Goal: Task Accomplishment & Management: Complete application form

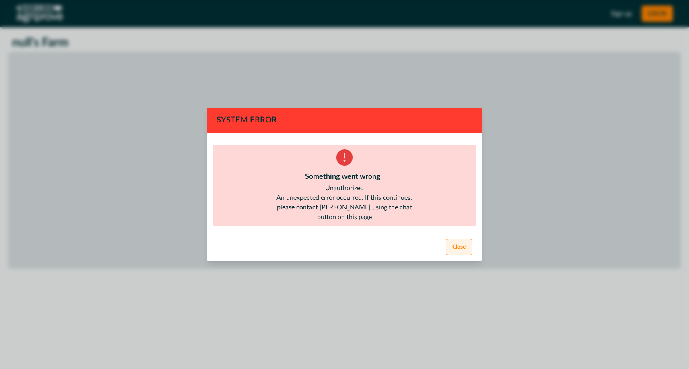
click at [463, 245] on button "Close" at bounding box center [458, 247] width 27 height 16
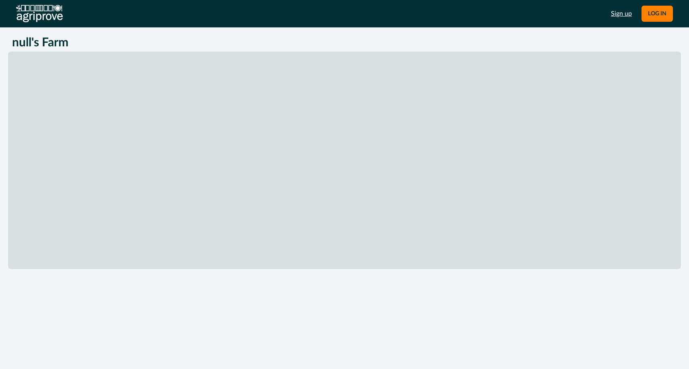
click at [621, 15] on link "Sign up" at bounding box center [621, 14] width 21 height 10
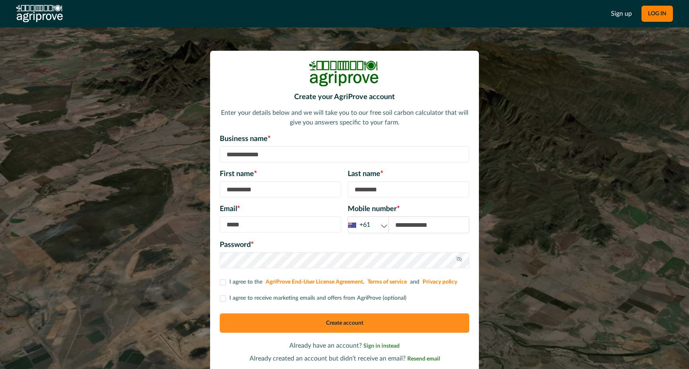
click at [239, 155] on input at bounding box center [344, 154] width 249 height 16
type input "**********"
click at [243, 189] on input at bounding box center [281, 189] width 122 height 16
type input "******"
click at [362, 196] on input at bounding box center [409, 189] width 122 height 16
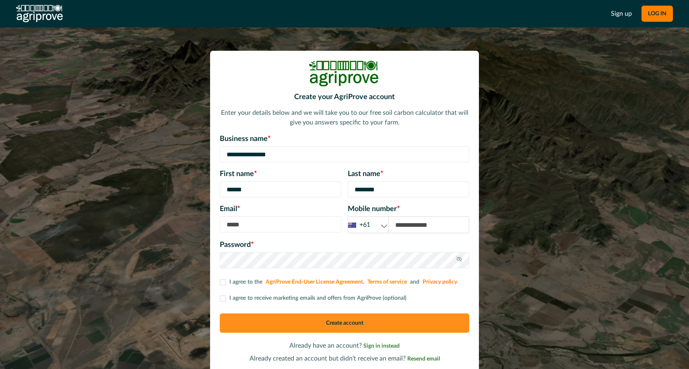
type input "********"
click at [271, 222] on input at bounding box center [281, 224] width 122 height 16
type input "**********"
click at [398, 227] on input at bounding box center [429, 224] width 80 height 16
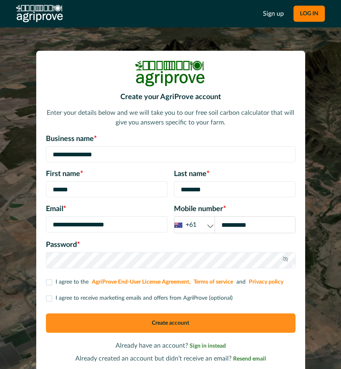
type input "**********"
click at [47, 283] on span at bounding box center [49, 282] width 6 height 6
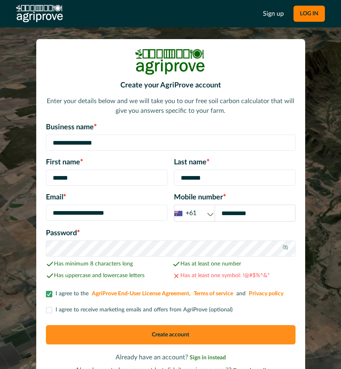
click at [82, 334] on button "Create account" at bounding box center [170, 334] width 249 height 19
click at [101, 332] on button "Create account" at bounding box center [170, 334] width 249 height 19
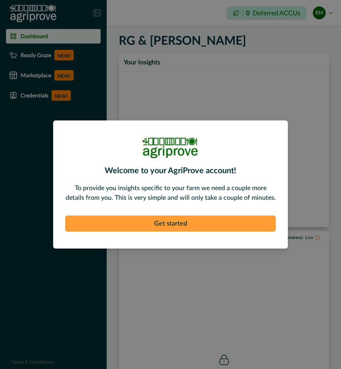
click at [167, 224] on button "Get started" at bounding box center [170, 223] width 210 height 16
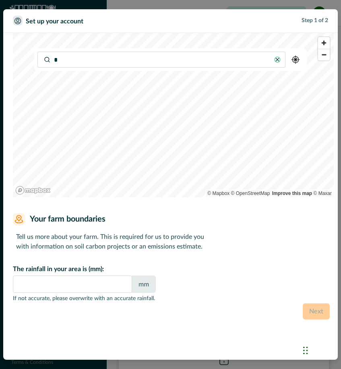
type input "**"
type input "*"
type input "**********"
type input "***"
click at [65, 60] on input "**********" at bounding box center [161, 59] width 248 height 16
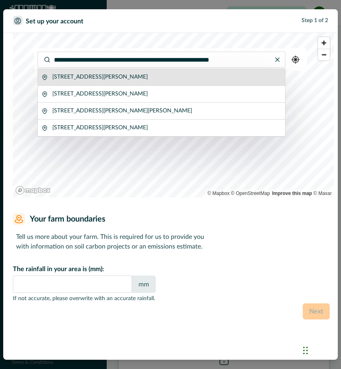
type input "**********"
click at [76, 76] on p "1259 Mount Darragh Road, Lochiel New South Wales 2549, Australia" at bounding box center [99, 77] width 95 height 8
type input "***"
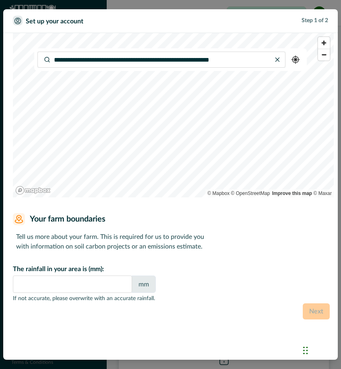
click at [69, 60] on input "**********" at bounding box center [161, 59] width 248 height 16
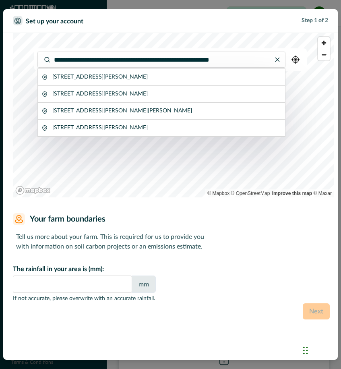
click at [113, 61] on input "**********" at bounding box center [161, 59] width 248 height 16
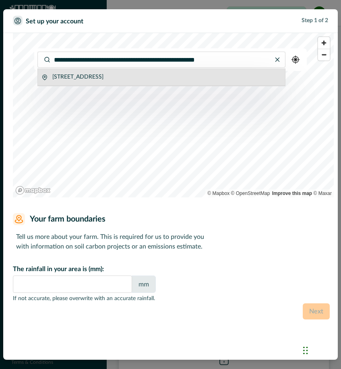
click at [103, 81] on p "83 Box Range Road, Lochiel New South Wales 2549, Australia" at bounding box center [77, 77] width 51 height 8
type input "**********"
type input "***"
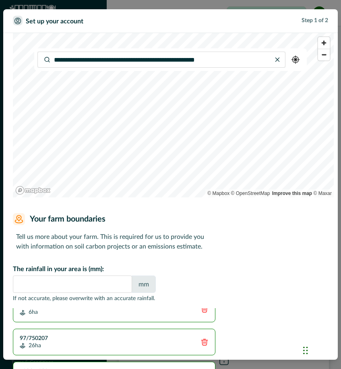
click at [60, 62] on input "**********" at bounding box center [161, 59] width 248 height 16
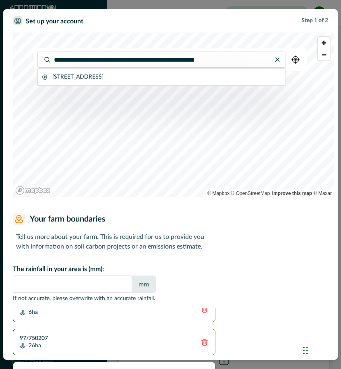
click at [109, 61] on input "**********" at bounding box center [161, 59] width 248 height 16
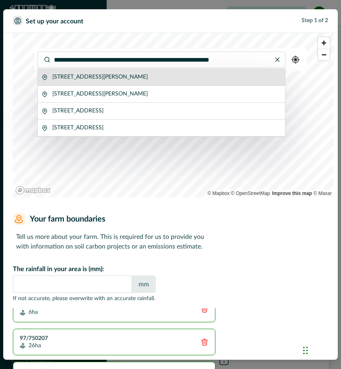
click at [119, 76] on p "1259 Mount Darragh Road, Lochiel New South Wales 2549, Australia" at bounding box center [99, 77] width 95 height 8
type input "**********"
type input "***"
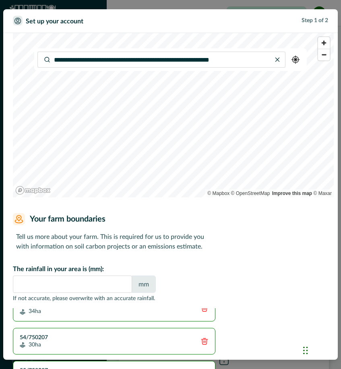
scroll to position [119, 0]
click at [322, 44] on span "Zoom in" at bounding box center [324, 43] width 12 height 12
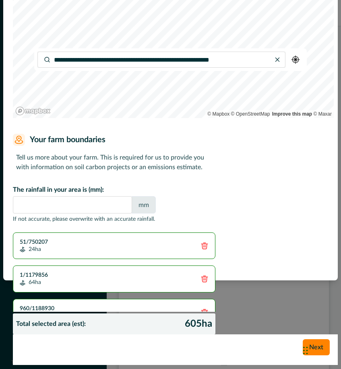
scroll to position [525, 0]
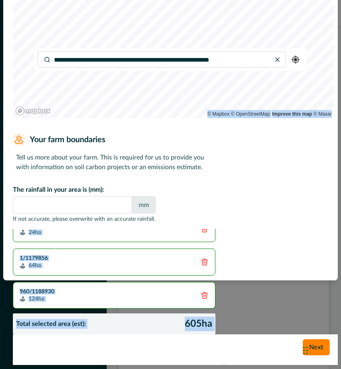
drag, startPoint x: 303, startPoint y: 141, endPoint x: 314, endPoint y: 217, distance: 76.9
click at [314, 217] on div "**********" at bounding box center [175, 144] width 325 height 380
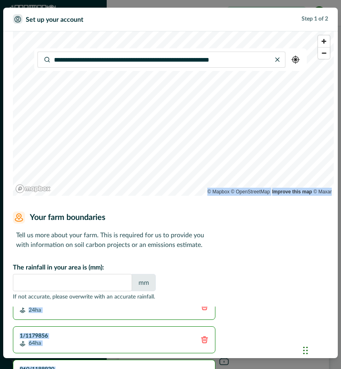
scroll to position [0, 0]
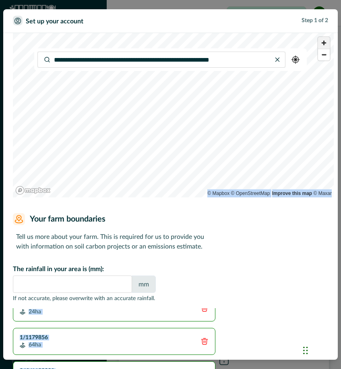
click at [323, 43] on span "Zoom in" at bounding box center [324, 43] width 12 height 12
click at [231, 67] on div "**********" at bounding box center [175, 223] width 325 height 380
click at [324, 42] on span "Zoom in" at bounding box center [324, 43] width 12 height 12
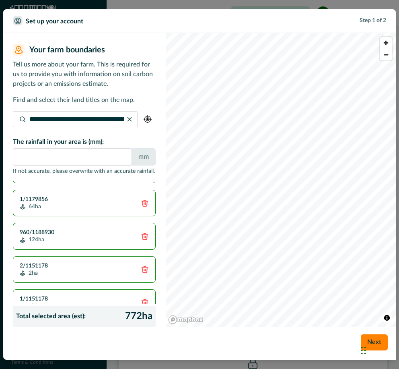
click at [366, 341] on div "Chat Widget" at bounding box center [379, 349] width 40 height 39
click at [322, 324] on form "**********" at bounding box center [204, 196] width 383 height 327
click at [321, 345] on div "Next" at bounding box center [204, 344] width 383 height 31
drag, startPoint x: 262, startPoint y: 18, endPoint x: 264, endPoint y: 0, distance: 17.4
click at [264, 0] on div "**********" at bounding box center [199, 184] width 399 height 369
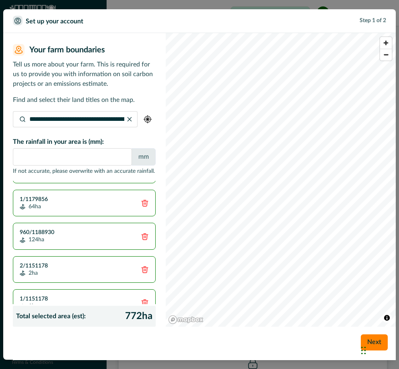
click at [364, 351] on div "Chat Widget" at bounding box center [379, 349] width 40 height 39
drag, startPoint x: 364, startPoint y: 351, endPoint x: 401, endPoint y: 281, distance: 79.2
click at [399, 281] on html "Dashboard Ready Graze NEW! Marketplace NEW! Credentials NEW! Terms & Conditions…" at bounding box center [199, 184] width 399 height 369
click at [373, 342] on button "Next" at bounding box center [374, 342] width 27 height 16
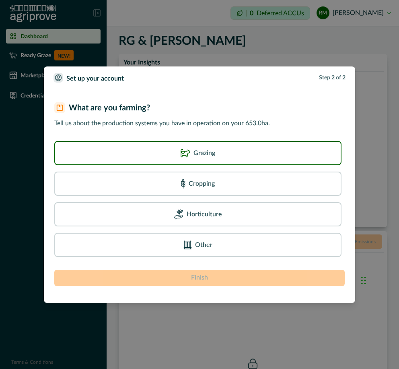
click at [202, 148] on p "Grazing" at bounding box center [205, 153] width 22 height 10
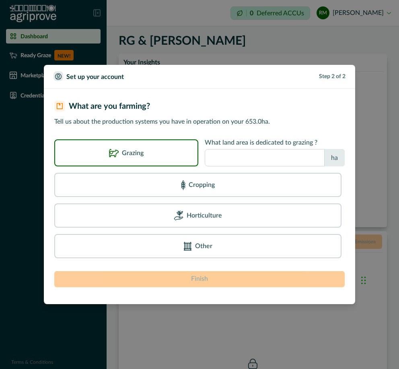
click at [225, 157] on input "number" at bounding box center [265, 157] width 120 height 17
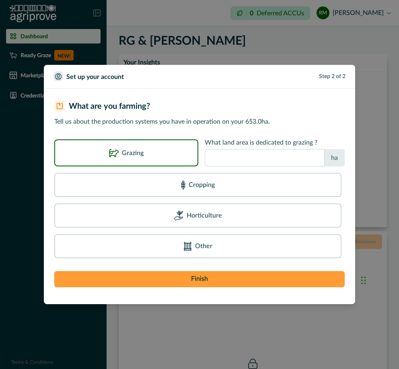
type input "***"
click at [218, 283] on button "Finish" at bounding box center [199, 279] width 290 height 16
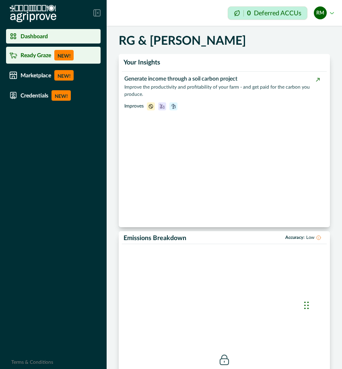
click at [33, 56] on p "Ready Graze" at bounding box center [36, 55] width 31 height 6
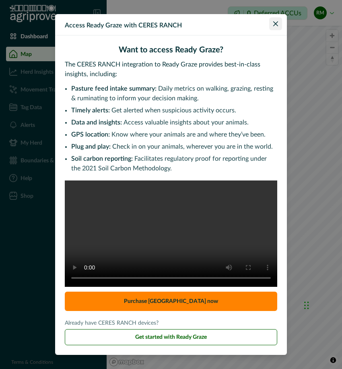
click at [275, 23] on icon "Close" at bounding box center [275, 23] width 5 height 5
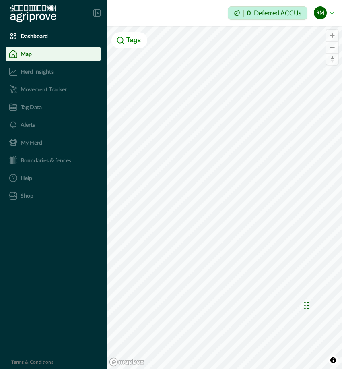
click at [331, 13] on button "RM Rodney McIntyre" at bounding box center [324, 12] width 20 height 19
click at [286, 37] on button "Sign out" at bounding box center [288, 35] width 89 height 13
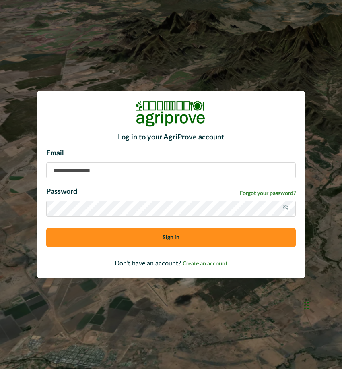
type input "**********"
click at [163, 242] on button "Sign in" at bounding box center [170, 237] width 249 height 19
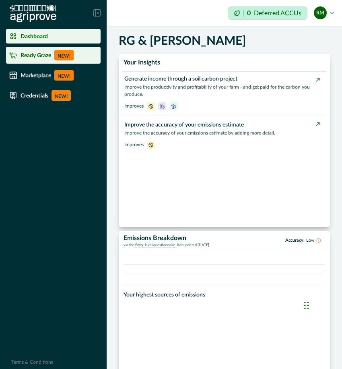
click at [30, 56] on p "Ready Graze" at bounding box center [36, 55] width 31 height 6
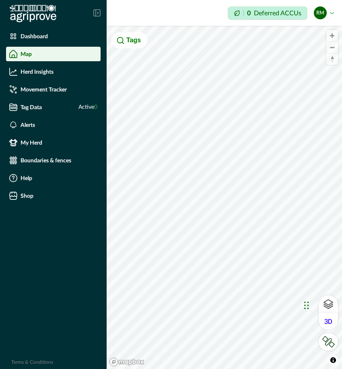
click at [36, 56] on div "Map" at bounding box center [53, 54] width 88 height 8
click at [334, 37] on span "Zoom in" at bounding box center [332, 36] width 12 height 12
click at [331, 33] on span "Zoom in" at bounding box center [332, 36] width 12 height 12
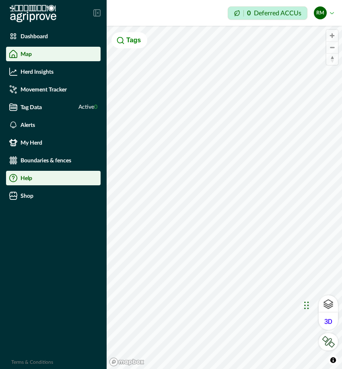
click at [86, 174] on div "Dashboard Map Herd Insights Movement Tracker Tag Data Active 0 Alerts My Herd B…" at bounding box center [171, 184] width 342 height 369
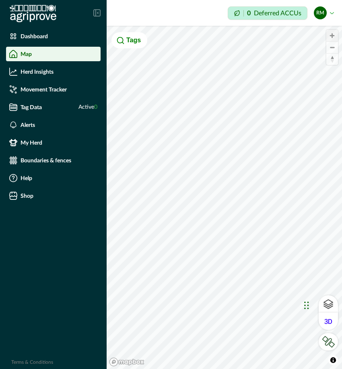
click at [332, 35] on span "Zoom in" at bounding box center [332, 36] width 12 height 12
click at [334, 35] on span "Zoom in" at bounding box center [332, 36] width 12 height 12
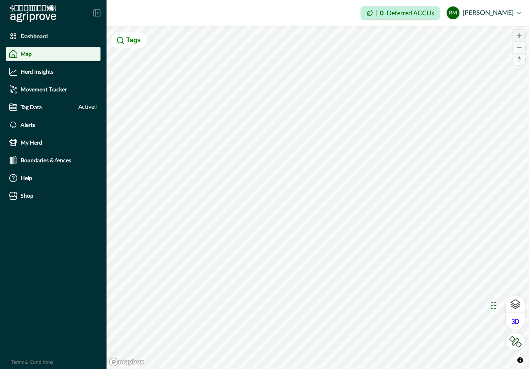
click at [521, 33] on span "Zoom in" at bounding box center [520, 36] width 12 height 12
click at [519, 33] on span "Zoom in" at bounding box center [520, 36] width 12 height 12
click at [521, 34] on span "Zoom in" at bounding box center [520, 36] width 12 height 12
click at [32, 70] on p "Herd Insights" at bounding box center [37, 71] width 33 height 6
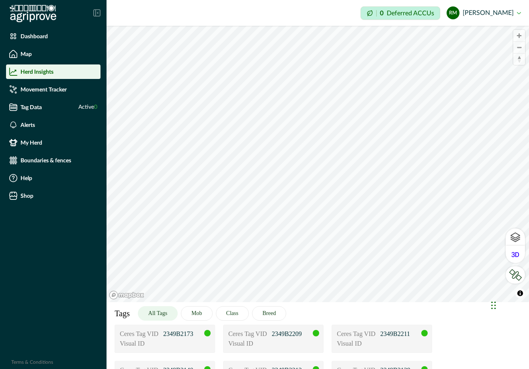
drag, startPoint x: 316, startPoint y: 309, endPoint x: 312, endPoint y: 307, distance: 4.6
click at [312, 307] on div "Tags All Tags Mob Class Breed" at bounding box center [318, 313] width 423 height 23
click at [520, 35] on span "Zoom in" at bounding box center [520, 36] width 12 height 12
click at [175, 344] on div "Visual ID" at bounding box center [165, 343] width 90 height 10
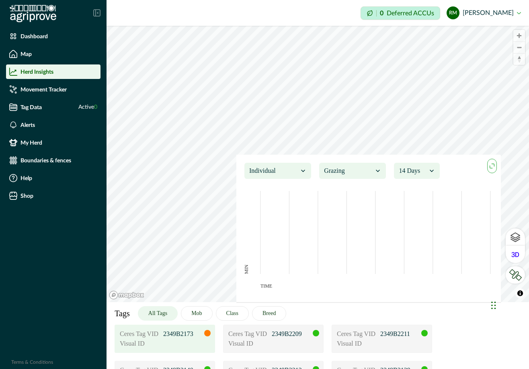
click at [494, 164] on icon "maxmin" at bounding box center [493, 164] width 3 height 3
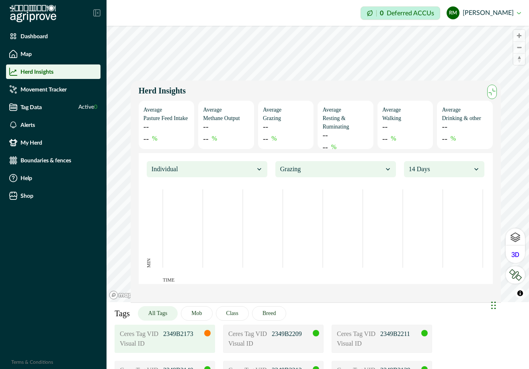
click at [388, 169] on icon at bounding box center [388, 169] width 4 height 2
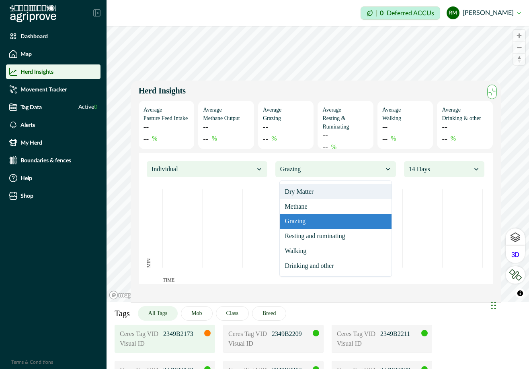
click at [257, 168] on icon at bounding box center [259, 169] width 4 height 2
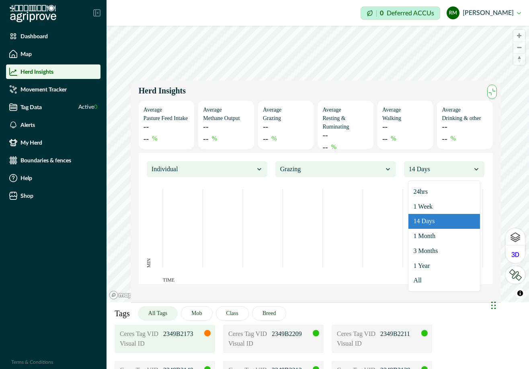
click at [478, 170] on icon at bounding box center [477, 169] width 8 height 8
click at [344, 168] on div at bounding box center [331, 168] width 103 height 11
click at [354, 158] on div "Individual Grazing 14 Days" at bounding box center [316, 169] width 354 height 32
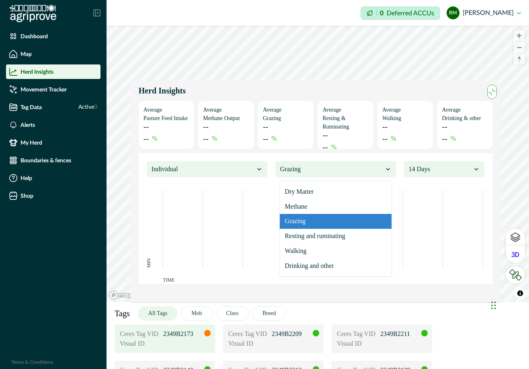
click at [387, 170] on icon at bounding box center [388, 169] width 8 height 8
click at [355, 194] on div "Dry Matter" at bounding box center [336, 191] width 112 height 15
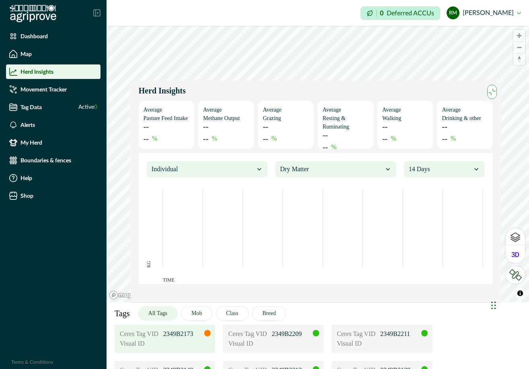
click at [259, 170] on icon at bounding box center [259, 169] width 4 height 2
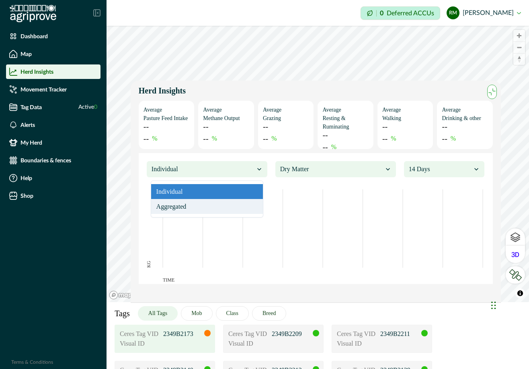
click at [241, 206] on div "Aggregated" at bounding box center [207, 206] width 112 height 15
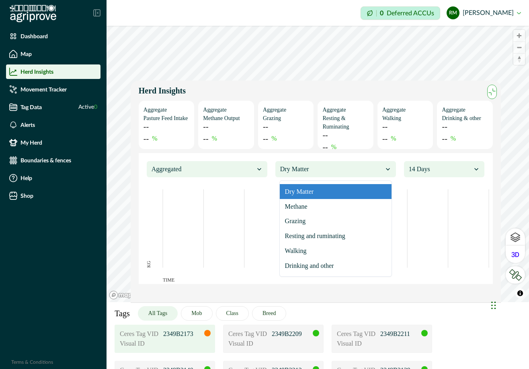
click at [387, 169] on icon at bounding box center [388, 169] width 8 height 8
click at [371, 218] on div "Grazing" at bounding box center [336, 221] width 112 height 15
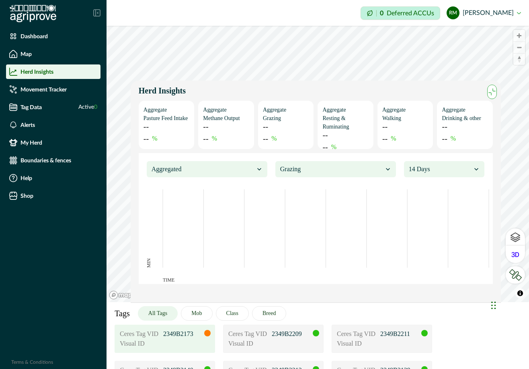
click at [259, 169] on icon at bounding box center [259, 169] width 4 height 2
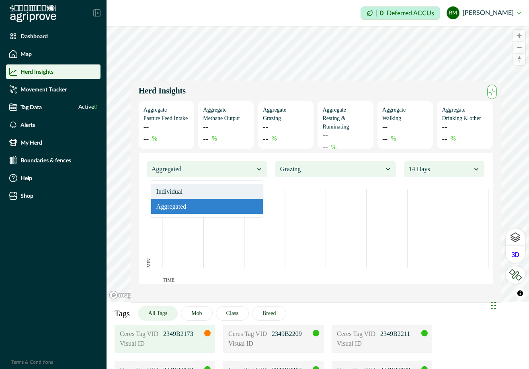
click at [249, 189] on div "Individual" at bounding box center [207, 191] width 112 height 15
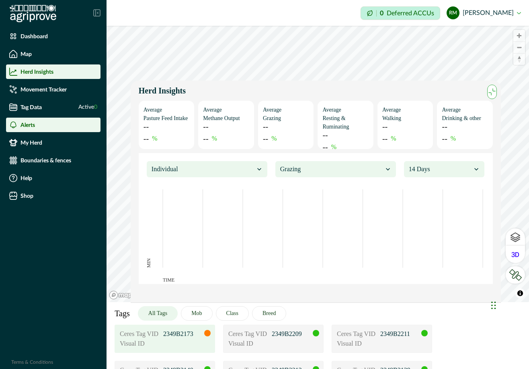
click at [27, 127] on p "Alerts" at bounding box center [28, 125] width 14 height 6
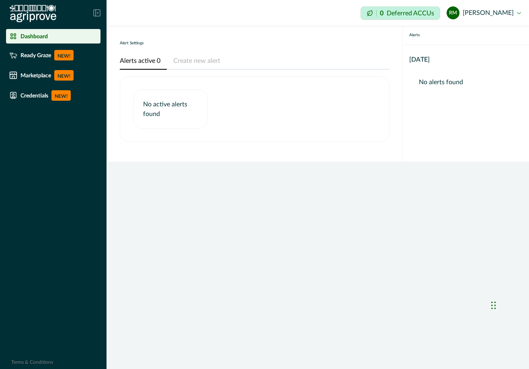
click at [29, 40] on li "Dashboard" at bounding box center [53, 36] width 95 height 14
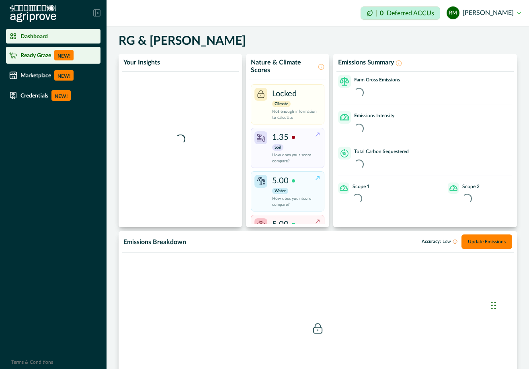
click at [25, 58] on p "Ready Graze" at bounding box center [36, 55] width 31 height 6
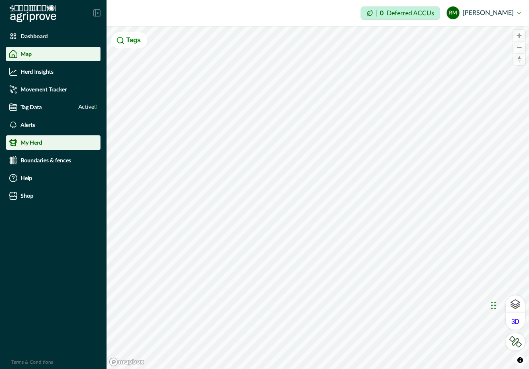
click at [35, 144] on p "My Herd" at bounding box center [32, 142] width 22 height 6
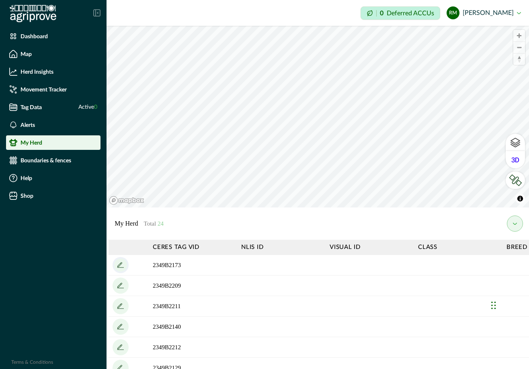
click at [119, 264] on icon "add" at bounding box center [120, 264] width 13 height 13
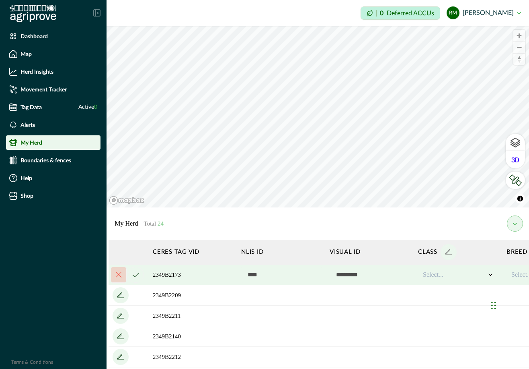
click at [350, 277] on input "text" at bounding box center [370, 274] width 80 height 16
type input "*"
click at [118, 276] on icon "cancel" at bounding box center [119, 275] width 6 height 6
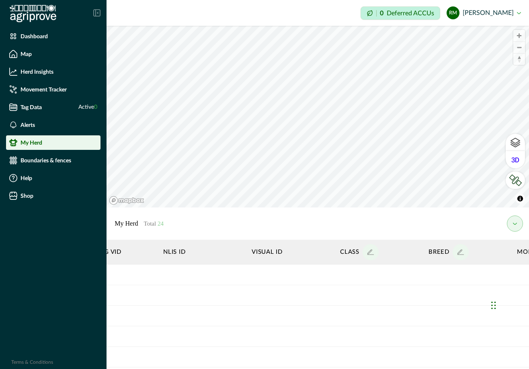
scroll to position [0, 79]
click at [371, 254] on icon "add" at bounding box center [369, 254] width 7 height 0
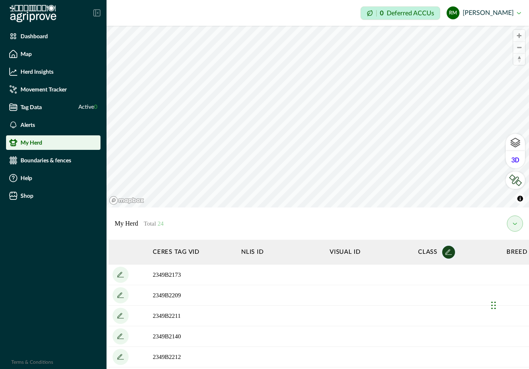
click at [429, 276] on td at bounding box center [458, 274] width 89 height 21
click at [450, 253] on icon "add" at bounding box center [449, 251] width 13 height 13
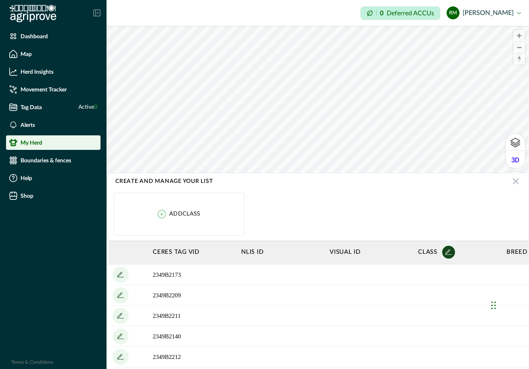
click at [171, 214] on p "Add class" at bounding box center [184, 213] width 31 height 6
click at [211, 216] on icon "cancel" at bounding box center [209, 214] width 6 height 6
click at [367, 222] on ul "Add class" at bounding box center [318, 214] width 412 height 46
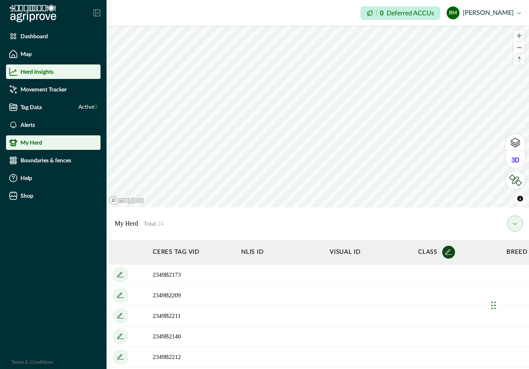
click at [41, 74] on p "Herd Insights" at bounding box center [37, 71] width 33 height 6
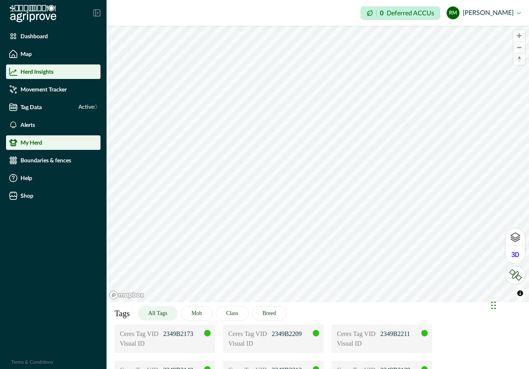
click at [33, 146] on li "My Herd" at bounding box center [53, 142] width 95 height 14
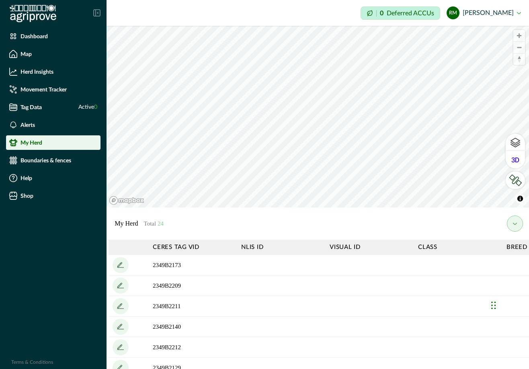
click at [444, 236] on div "My Herd Total 24" at bounding box center [318, 223] width 423 height 32
click at [429, 247] on th "Class" at bounding box center [458, 247] width 89 height 15
click at [165, 267] on td "2349B2173" at bounding box center [193, 265] width 89 height 21
click at [119, 265] on icon "add" at bounding box center [119, 264] width 5 height 5
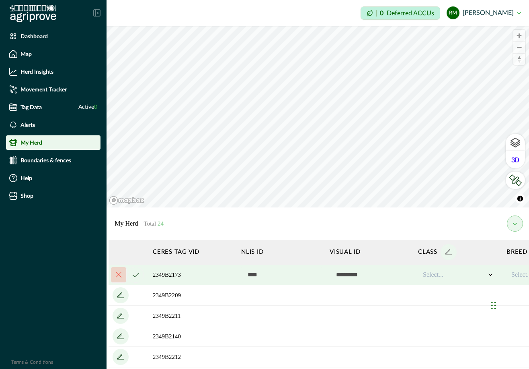
click at [120, 276] on icon "cancel" at bounding box center [119, 275] width 6 height 6
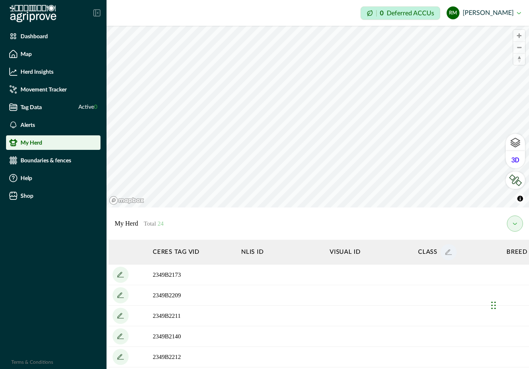
click at [449, 253] on icon "add" at bounding box center [449, 251] width 13 height 13
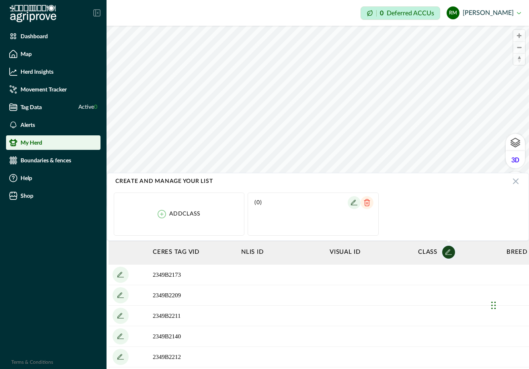
click at [185, 213] on p "Add class" at bounding box center [184, 213] width 31 height 6
click at [151, 212] on input at bounding box center [161, 214] width 78 height 16
type input "******"
click at [231, 215] on icon "cancel" at bounding box center [229, 213] width 6 height 5
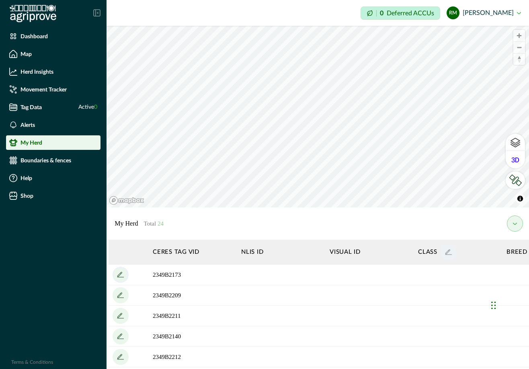
click at [123, 274] on icon "add" at bounding box center [120, 274] width 13 height 13
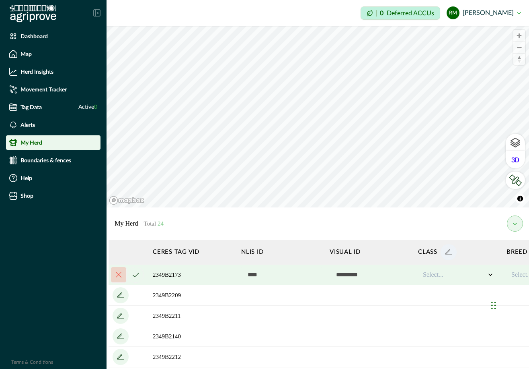
click at [344, 278] on input "text" at bounding box center [370, 274] width 80 height 16
click at [430, 274] on div at bounding box center [454, 275] width 63 height 10
click at [436, 295] on div "Heifer" at bounding box center [459, 295] width 72 height 13
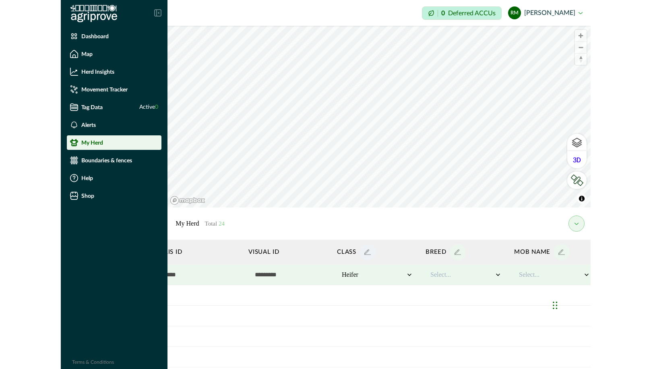
scroll to position [0, 143]
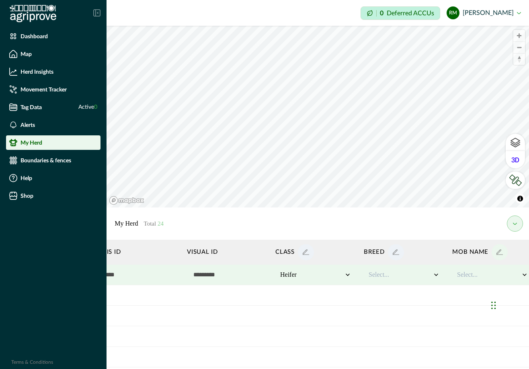
click at [396, 250] on icon "add" at bounding box center [395, 251] width 5 height 5
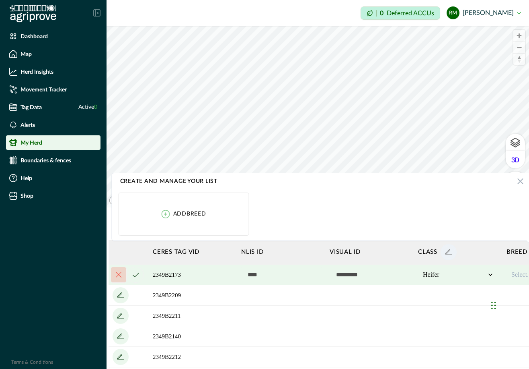
click at [222, 214] on li "Add breed" at bounding box center [184, 213] width 131 height 43
click at [181, 212] on p "Add breed" at bounding box center [189, 213] width 33 height 6
click at [143, 215] on input at bounding box center [165, 214] width 78 height 16
type input "*****"
click at [241, 213] on button "cancel" at bounding box center [234, 214] width 16 height 16
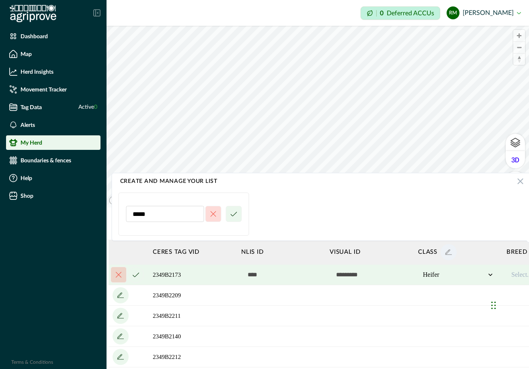
click at [235, 214] on icon "cancel" at bounding box center [234, 213] width 6 height 5
click at [231, 215] on button "cancel" at bounding box center [234, 214] width 16 height 16
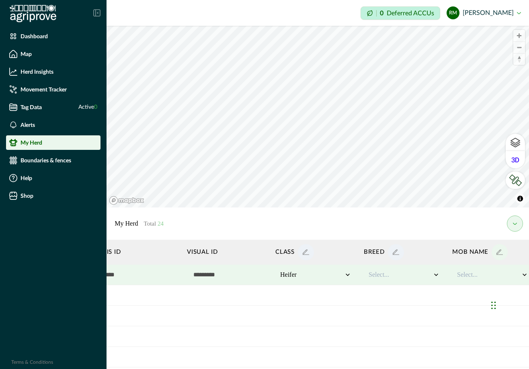
click at [437, 276] on icon at bounding box center [436, 274] width 8 height 8
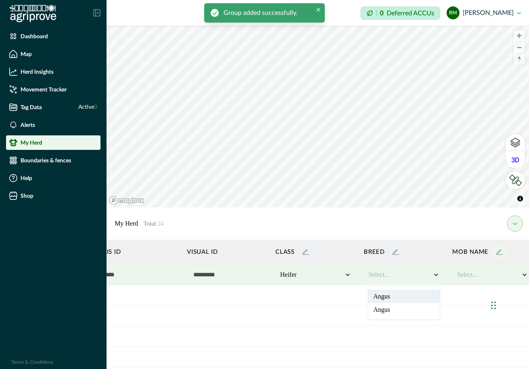
click at [393, 298] on div "Angus" at bounding box center [405, 295] width 72 height 13
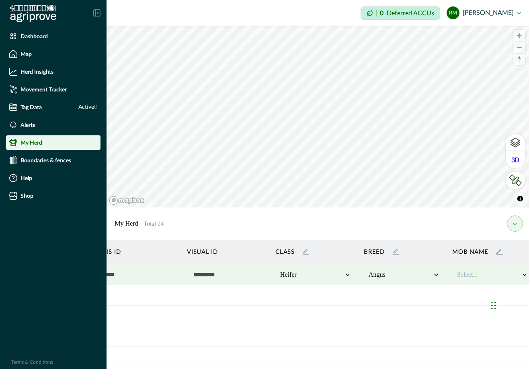
click at [498, 252] on icon "add" at bounding box center [500, 251] width 13 height 13
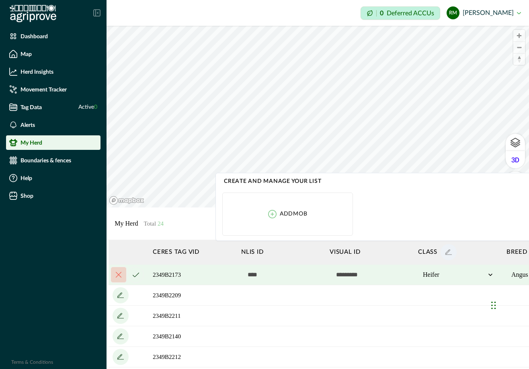
click at [299, 211] on p "Add mob" at bounding box center [294, 213] width 28 height 6
click at [277, 214] on input at bounding box center [269, 214] width 78 height 16
click at [319, 213] on icon "cancel" at bounding box center [318, 214] width 6 height 6
click at [297, 212] on p "Add mob" at bounding box center [294, 213] width 28 height 6
click at [268, 214] on input at bounding box center [269, 214] width 78 height 16
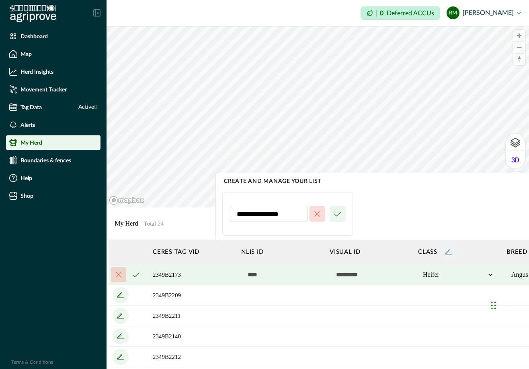
click at [286, 213] on input "**********" at bounding box center [269, 214] width 78 height 16
type input "**********"
click at [339, 214] on icon "cancel" at bounding box center [338, 213] width 6 height 5
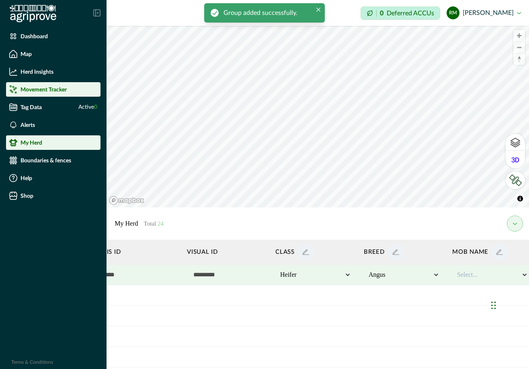
click at [32, 91] on p "Movement Tracker" at bounding box center [44, 89] width 46 height 6
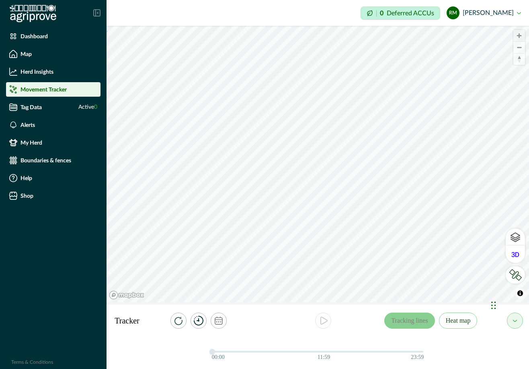
click at [520, 33] on span "Zoom in" at bounding box center [520, 36] width 12 height 12
click at [521, 33] on span "Zoom in" at bounding box center [520, 36] width 12 height 12
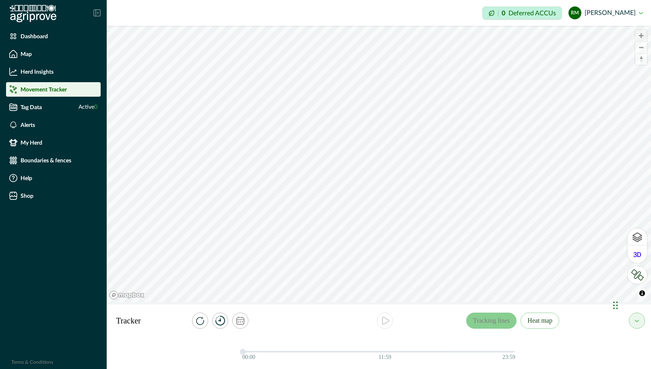
click at [641, 37] on span "Zoom in" at bounding box center [641, 36] width 12 height 12
click at [641, 36] on span "Zoom in" at bounding box center [641, 36] width 12 height 12
click at [636, 325] on button "open" at bounding box center [636, 320] width 16 height 16
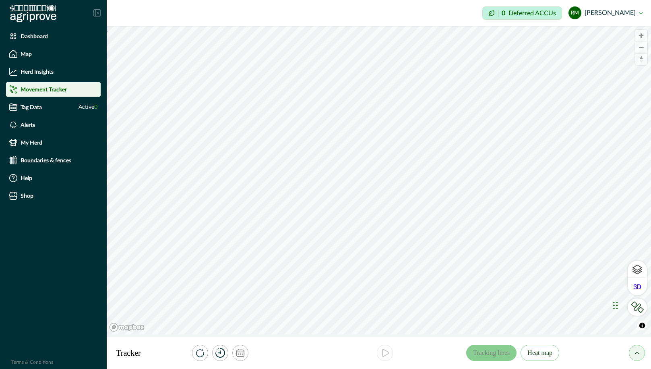
click at [637, 350] on button "open" at bounding box center [636, 352] width 16 height 16
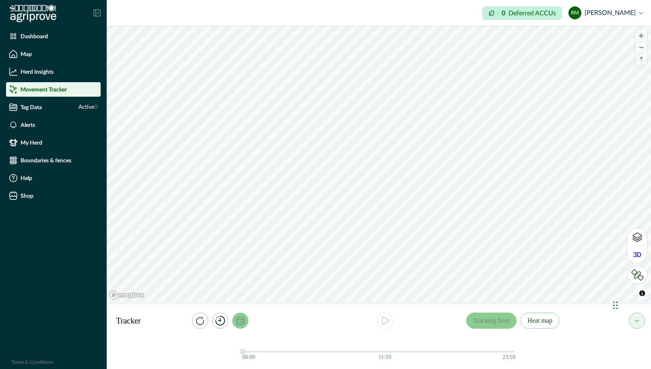
click at [241, 321] on icon "calendar" at bounding box center [240, 320] width 8 height 8
click at [277, 321] on div at bounding box center [222, 320] width 163 height 16
click at [262, 290] on button "04/09/2025 – 04/09/2025" at bounding box center [243, 288] width 90 height 14
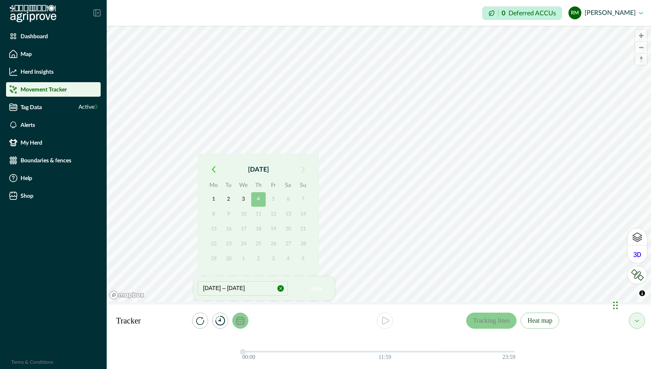
click at [212, 171] on icon "button" at bounding box center [214, 169] width 4 height 7
click at [301, 171] on icon "button" at bounding box center [303, 169] width 4 height 7
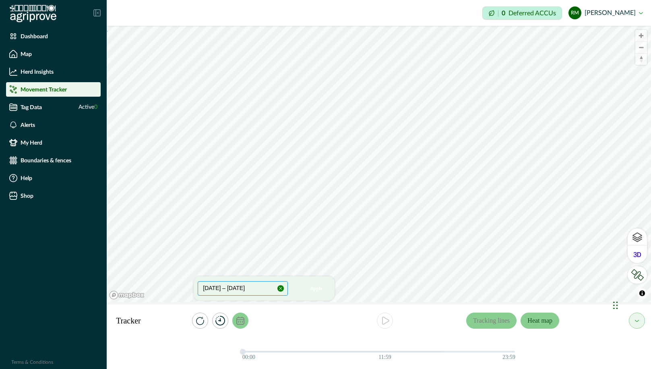
click at [539, 324] on button "Heat map" at bounding box center [539, 320] width 39 height 16
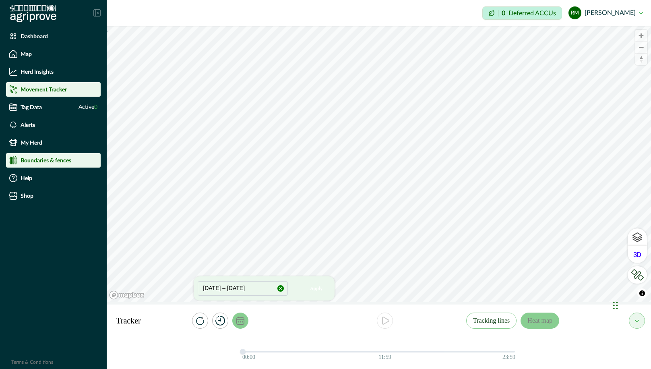
click at [42, 164] on li "Boundaries & fences" at bounding box center [53, 160] width 95 height 14
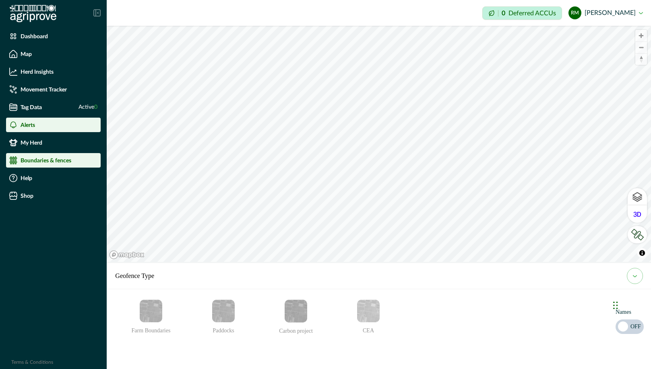
click at [39, 125] on div "Alerts" at bounding box center [53, 125] width 88 height 8
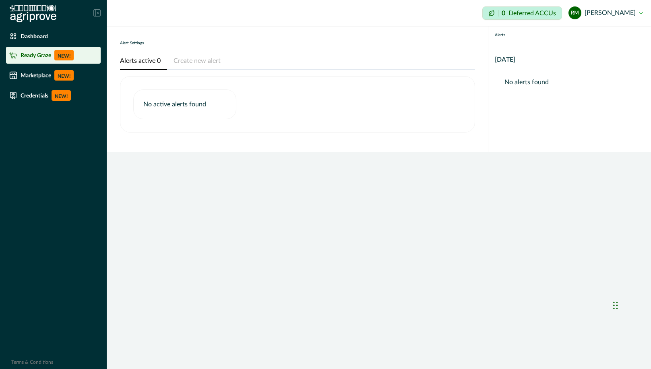
click at [31, 57] on p "Ready Graze" at bounding box center [36, 55] width 31 height 6
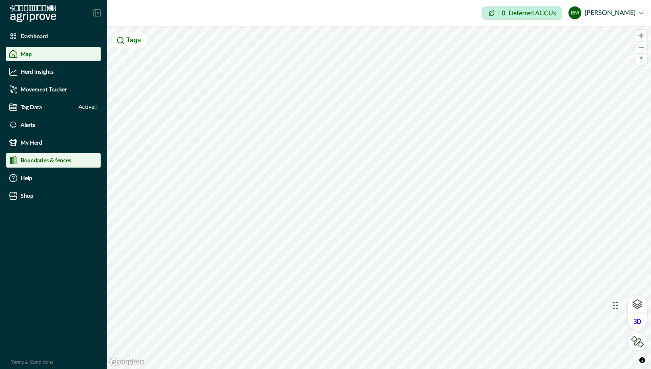
click at [64, 161] on p "Boundaries & fences" at bounding box center [46, 160] width 51 height 6
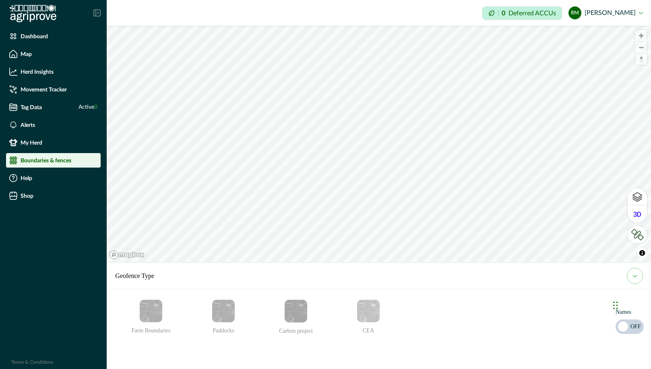
click at [221, 307] on img "Paddocks" at bounding box center [223, 310] width 23 height 23
click at [224, 347] on icon "email add" at bounding box center [223, 346] width 8 height 8
click at [641, 37] on span "Zoom in" at bounding box center [641, 36] width 12 height 12
click at [279, 368] on html "Dashboard Map Herd Insights Movement Tracker Tag Data Active 0 Alerts My Herd B…" at bounding box center [325, 184] width 651 height 369
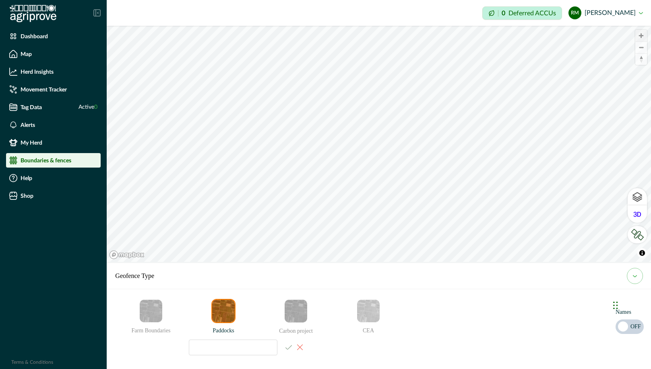
click at [643, 35] on span "Zoom in" at bounding box center [641, 36] width 12 height 12
click at [443, 262] on div "© Mapbox © OpenStreetMap Improve this map © Maxar Geofence Type Farm Boundaries…" at bounding box center [379, 144] width 544 height 236
click at [640, 34] on span "Zoom in" at bounding box center [641, 36] width 12 height 12
click at [642, 35] on span "Zoom in" at bounding box center [641, 36] width 12 height 12
click at [205, 347] on input at bounding box center [233, 347] width 89 height 16
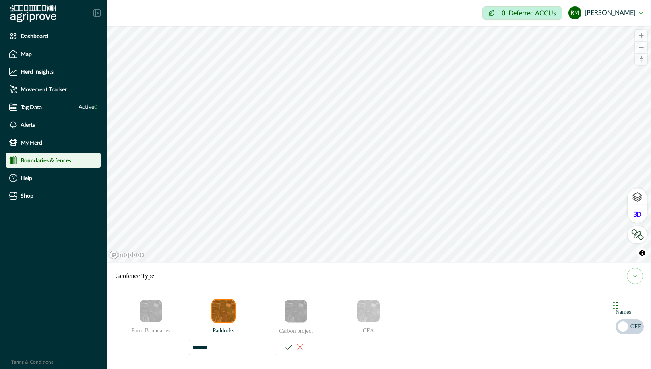
type input "*******"
click at [287, 348] on icon "email add" at bounding box center [288, 347] width 6 height 4
click at [27, 124] on p "Alerts" at bounding box center [28, 125] width 14 height 6
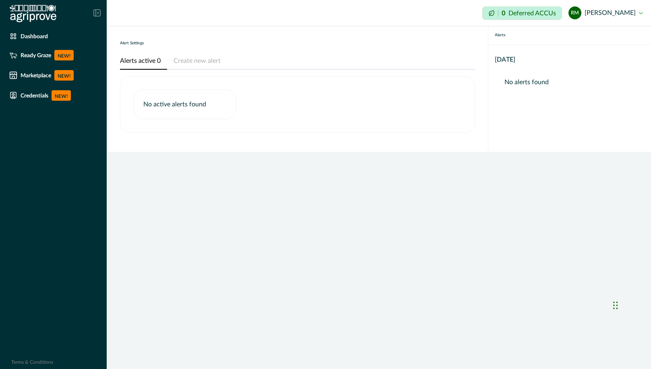
click at [189, 61] on button "Create new alert" at bounding box center [197, 61] width 60 height 17
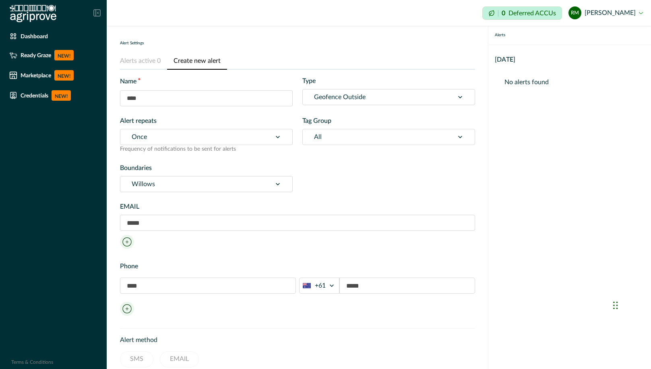
click at [156, 97] on input "text" at bounding box center [206, 98] width 173 height 16
type input "**********"
click at [180, 114] on div "**********" at bounding box center [297, 134] width 355 height 116
click at [460, 97] on icon at bounding box center [460, 97] width 4 height 2
click at [276, 161] on div "**********" at bounding box center [297, 134] width 355 height 116
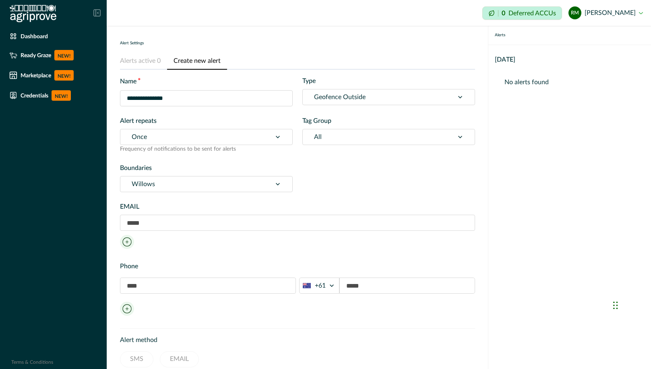
click at [277, 186] on icon at bounding box center [278, 184] width 8 height 8
click at [275, 171] on label "Boundaries" at bounding box center [204, 168] width 168 height 10
click at [459, 98] on icon at bounding box center [460, 97] width 8 height 8
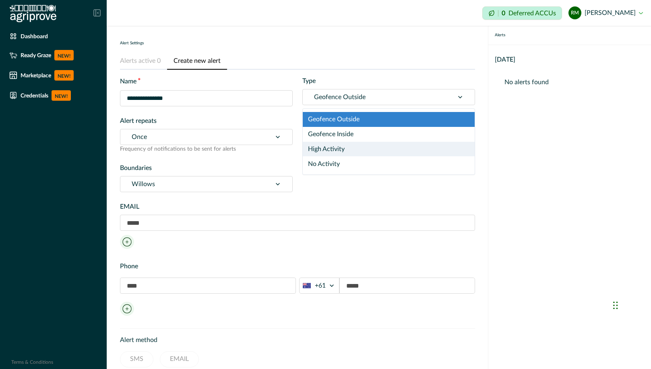
click at [446, 145] on div "High Activity" at bounding box center [389, 149] width 172 height 15
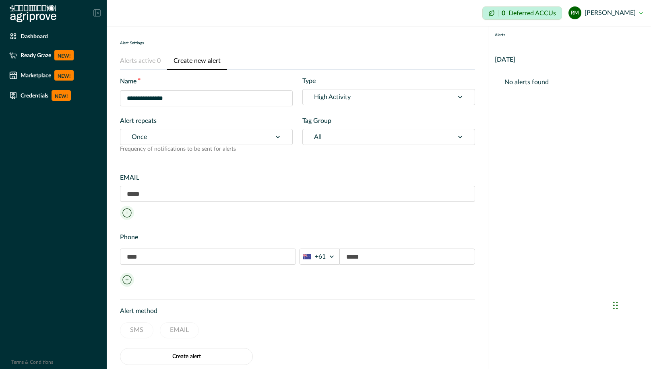
click at [278, 137] on icon at bounding box center [278, 137] width 4 height 2
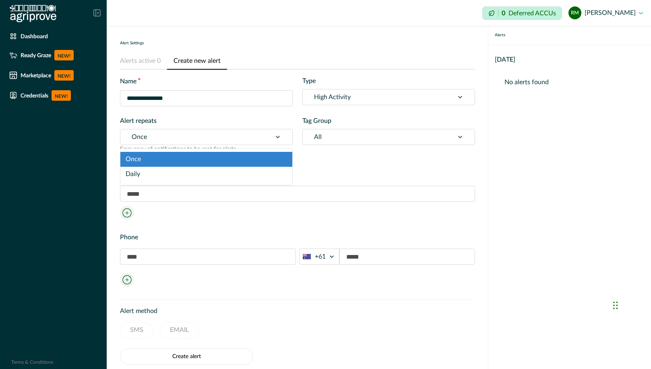
click at [340, 157] on div "**********" at bounding box center [297, 119] width 355 height 87
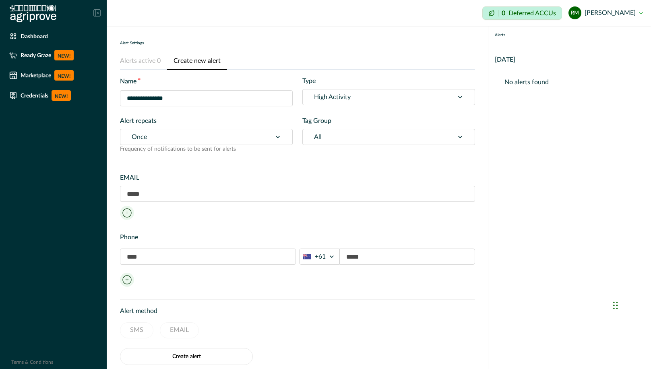
click at [148, 196] on input "text" at bounding box center [297, 193] width 355 height 16
click at [194, 167] on div "EMAIL Phone +61" at bounding box center [297, 226] width 355 height 126
click at [144, 196] on input "text" at bounding box center [297, 193] width 355 height 16
click at [135, 220] on div "EMAIL" at bounding box center [297, 198] width 355 height 50
click at [459, 98] on icon at bounding box center [460, 97] width 4 height 2
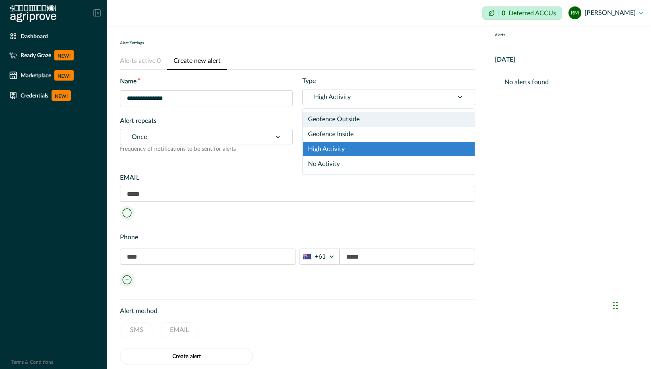
click at [451, 115] on div "Geofence Outside" at bounding box center [389, 119] width 172 height 15
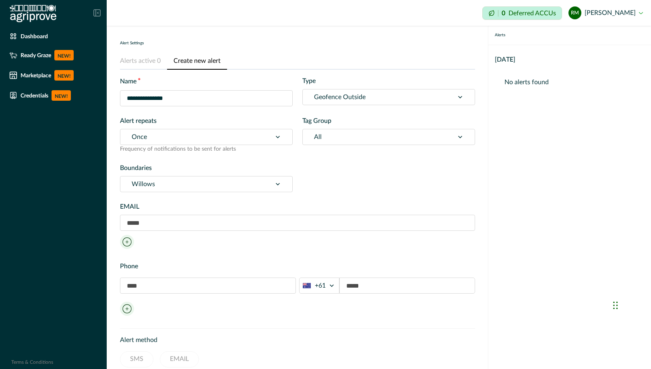
click at [276, 136] on icon at bounding box center [278, 137] width 4 height 2
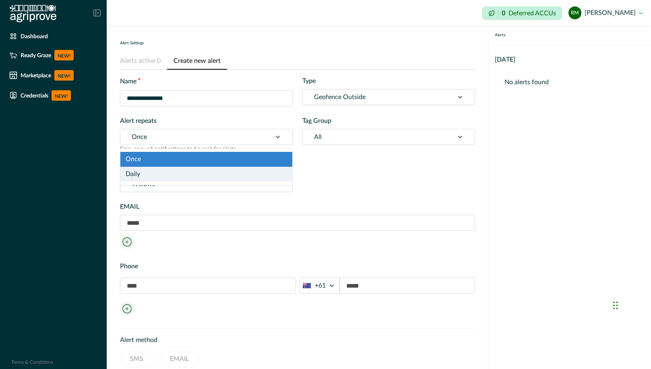
click at [167, 175] on div "Daily" at bounding box center [206, 174] width 172 height 15
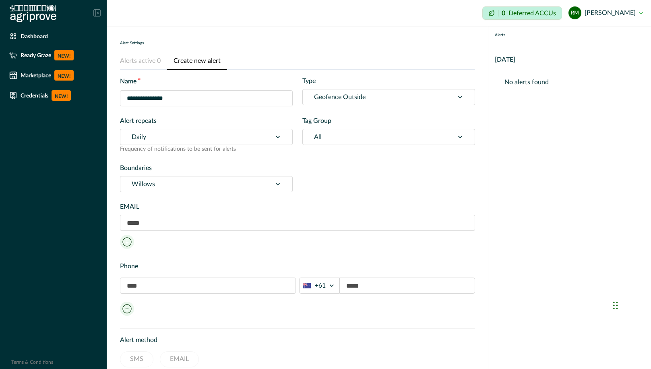
click at [169, 224] on input "text" at bounding box center [297, 222] width 355 height 16
type input "*"
type input "**********"
click at [161, 289] on input "text" at bounding box center [208, 285] width 176 height 16
type input "**********"
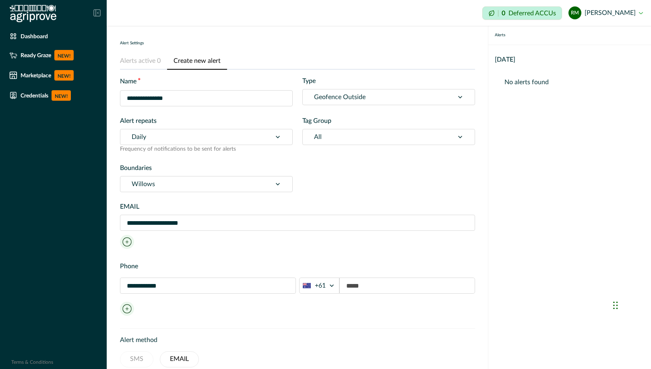
click at [367, 286] on input at bounding box center [407, 285] width 136 height 16
type input "*********"
click at [315, 305] on div "**********" at bounding box center [297, 289] width 355 height 57
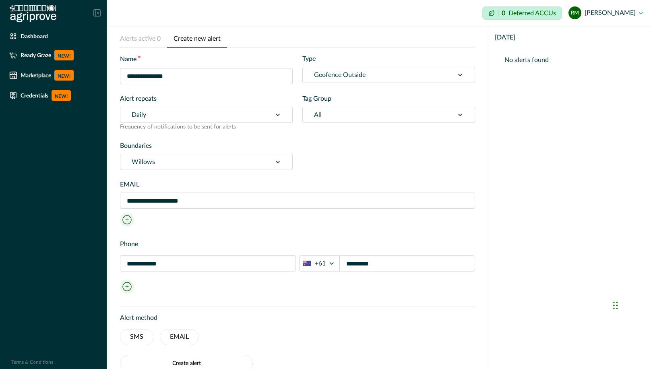
scroll to position [43, 0]
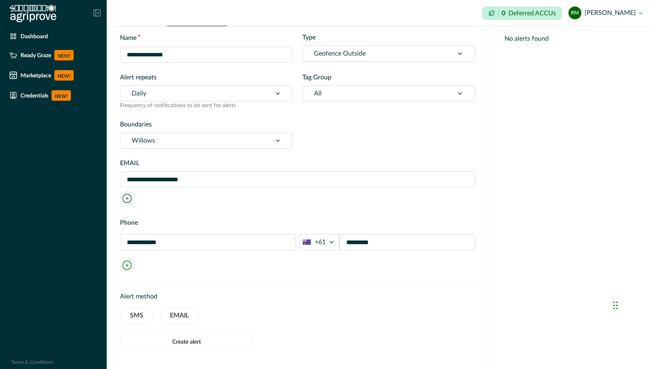
click at [128, 200] on icon at bounding box center [127, 198] width 14 height 14
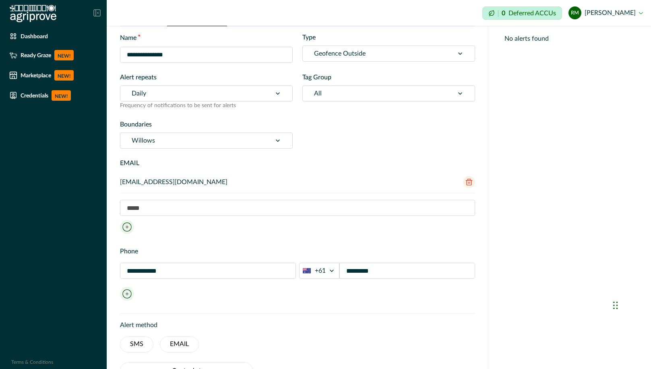
click at [132, 206] on input "text" at bounding box center [297, 208] width 355 height 16
type input "**********"
click at [127, 294] on icon at bounding box center [127, 293] width 3 height 3
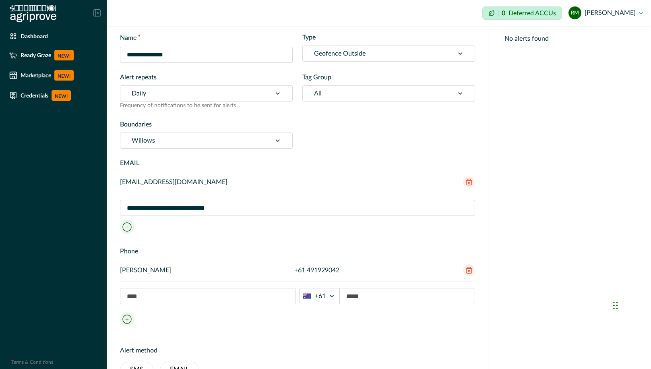
click at [129, 297] on input "text" at bounding box center [208, 296] width 176 height 16
type input "**********"
click at [364, 297] on input at bounding box center [407, 296] width 136 height 16
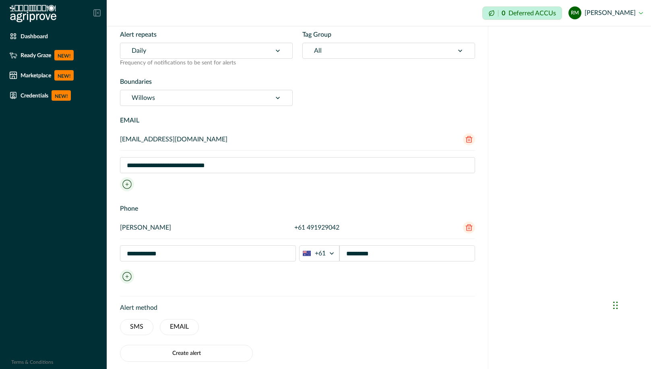
scroll to position [97, 0]
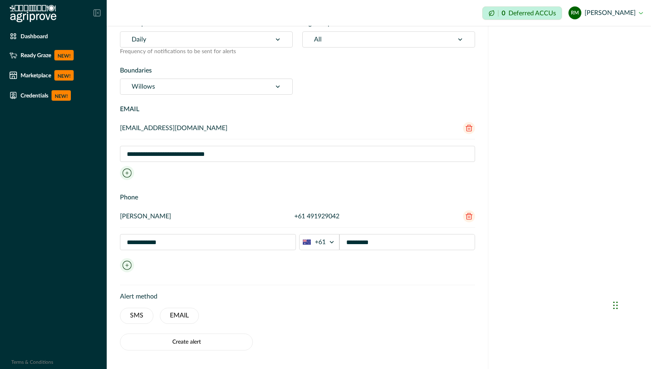
type input "*********"
click at [205, 271] on div "**********" at bounding box center [297, 233] width 355 height 82
click at [143, 316] on button "SMS" at bounding box center [136, 315] width 33 height 16
click at [169, 316] on button "EMAIL" at bounding box center [179, 315] width 39 height 16
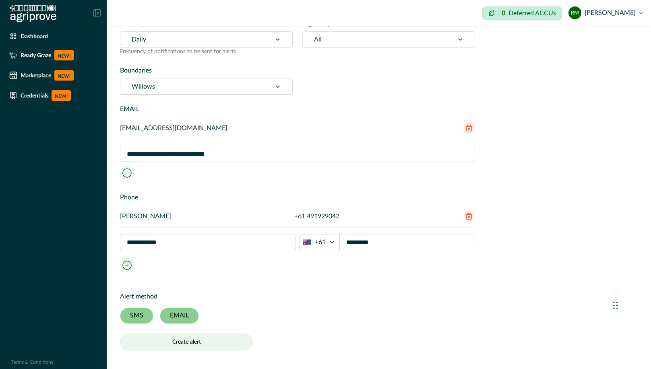
click at [188, 342] on button "Create alert" at bounding box center [186, 341] width 133 height 17
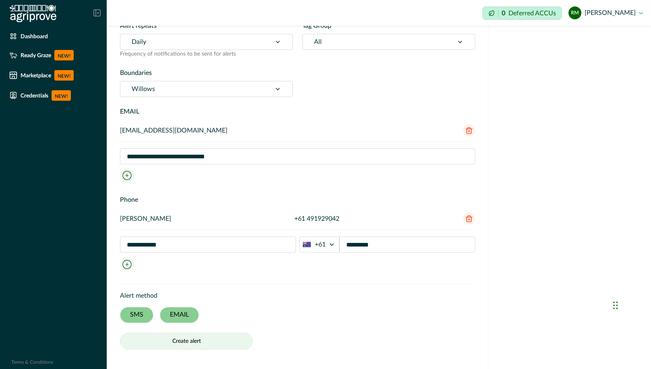
scroll to position [94, 0]
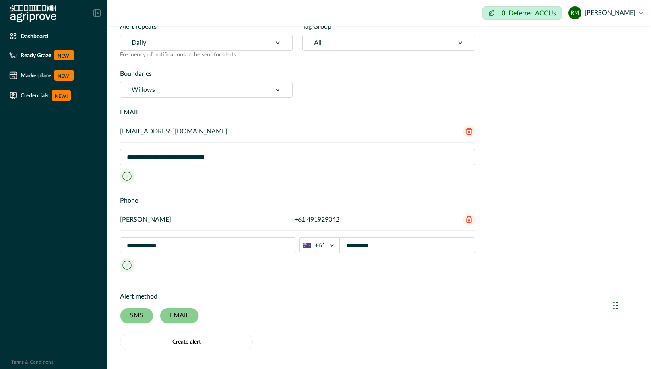
click at [227, 180] on div "**********" at bounding box center [297, 146] width 355 height 78
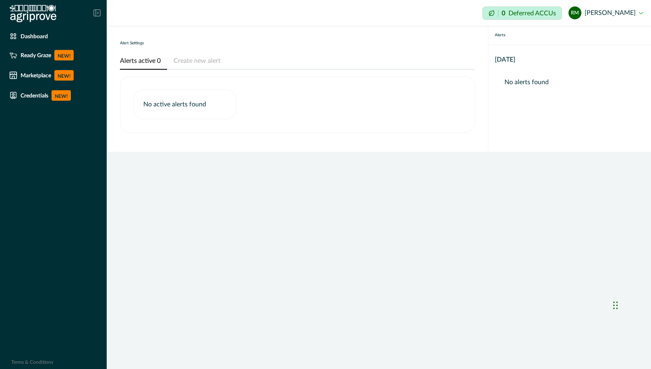
scroll to position [0, 0]
click at [31, 61] on li "Ready Graze NEW!" at bounding box center [53, 55] width 95 height 17
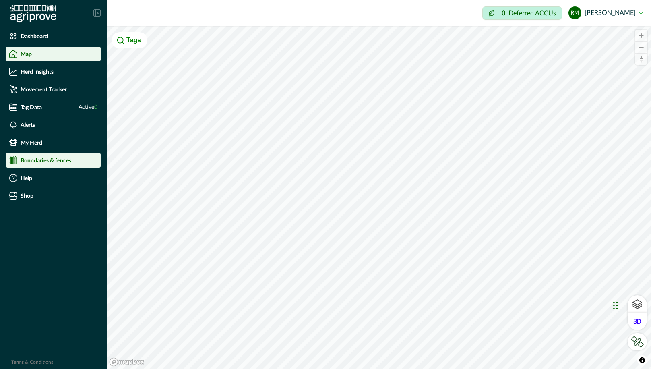
click at [37, 160] on p "Boundaries & fences" at bounding box center [46, 160] width 51 height 6
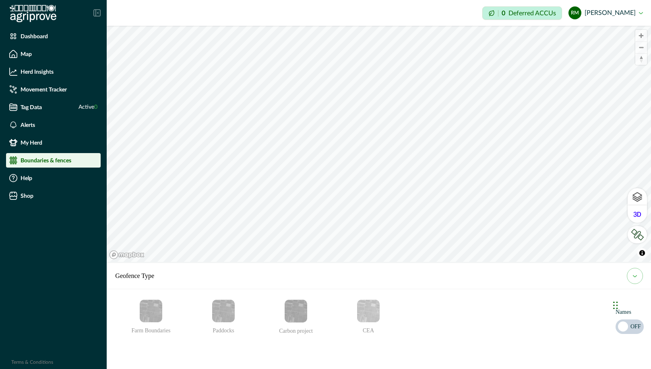
click at [153, 315] on img "Farm Boundaries" at bounding box center [151, 310] width 23 height 23
click at [640, 35] on span "Zoom in" at bounding box center [641, 36] width 12 height 12
click at [641, 47] on span "Zoom out" at bounding box center [641, 47] width 12 height 11
